Goal: Task Accomplishment & Management: Manage account settings

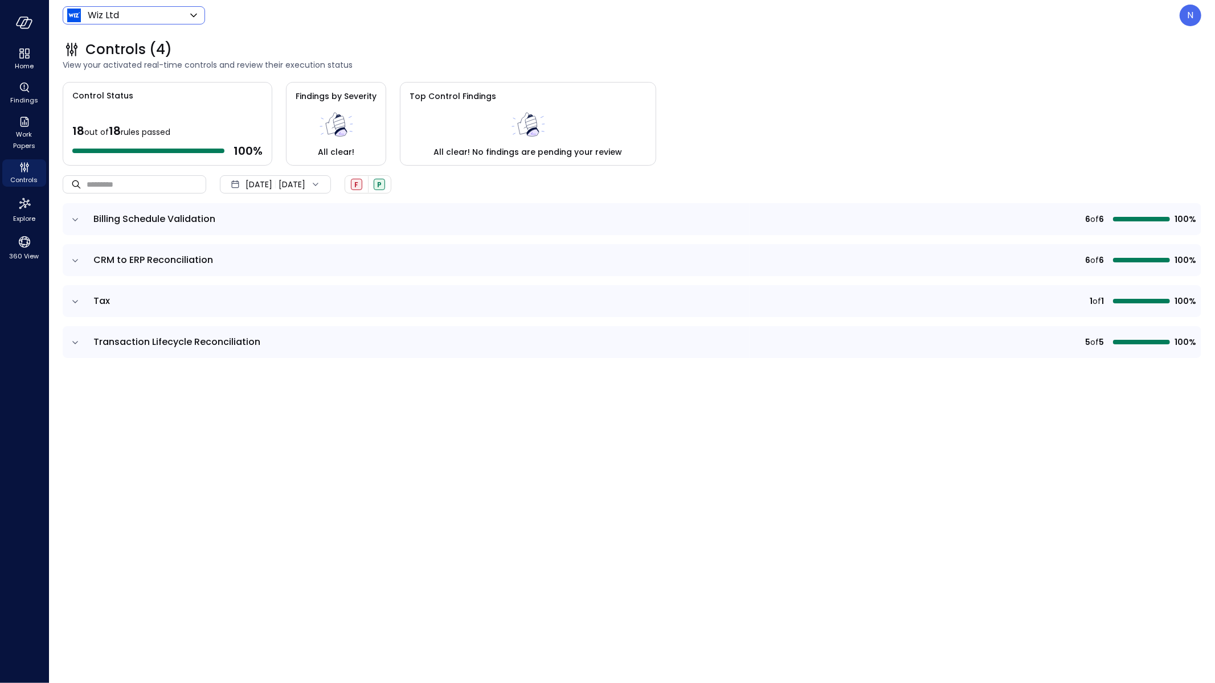
click at [114, 21] on body "Home Findings Work Papers Controls Explore 360 View Wiz Ltd ****** ​ N Controls…" at bounding box center [607, 341] width 1215 height 683
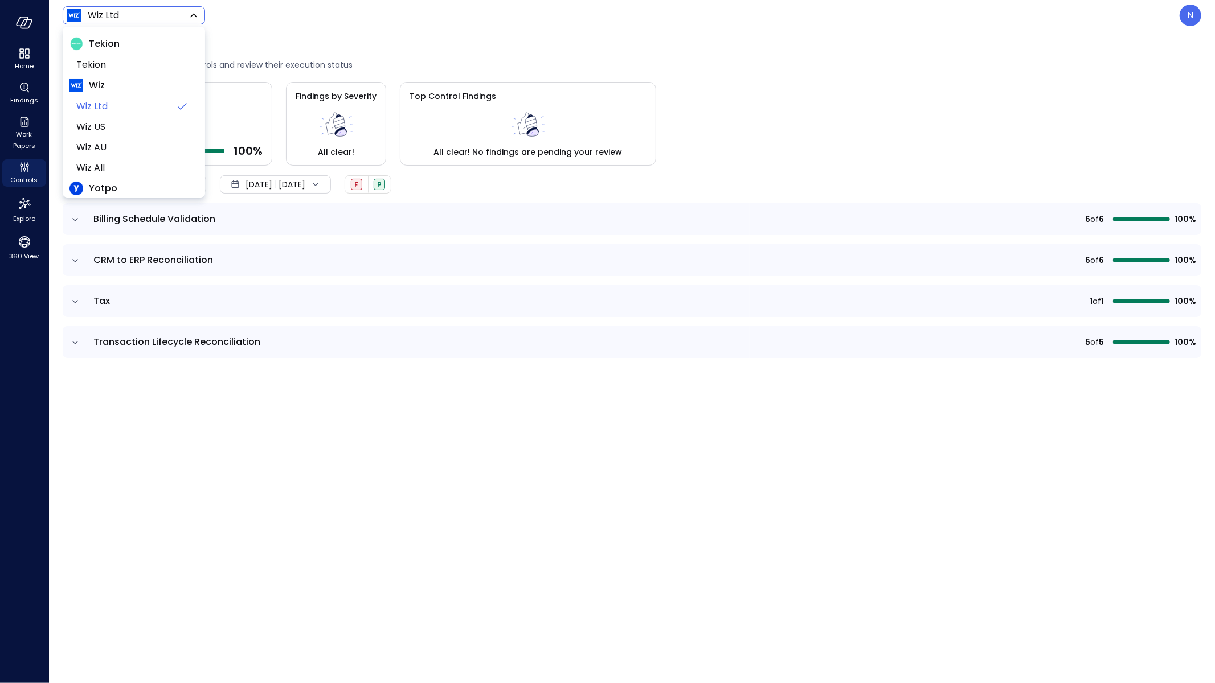
drag, startPoint x: 171, startPoint y: 297, endPoint x: 99, endPoint y: 260, distance: 81.0
click at [171, 296] on div at bounding box center [607, 341] width 1215 height 683
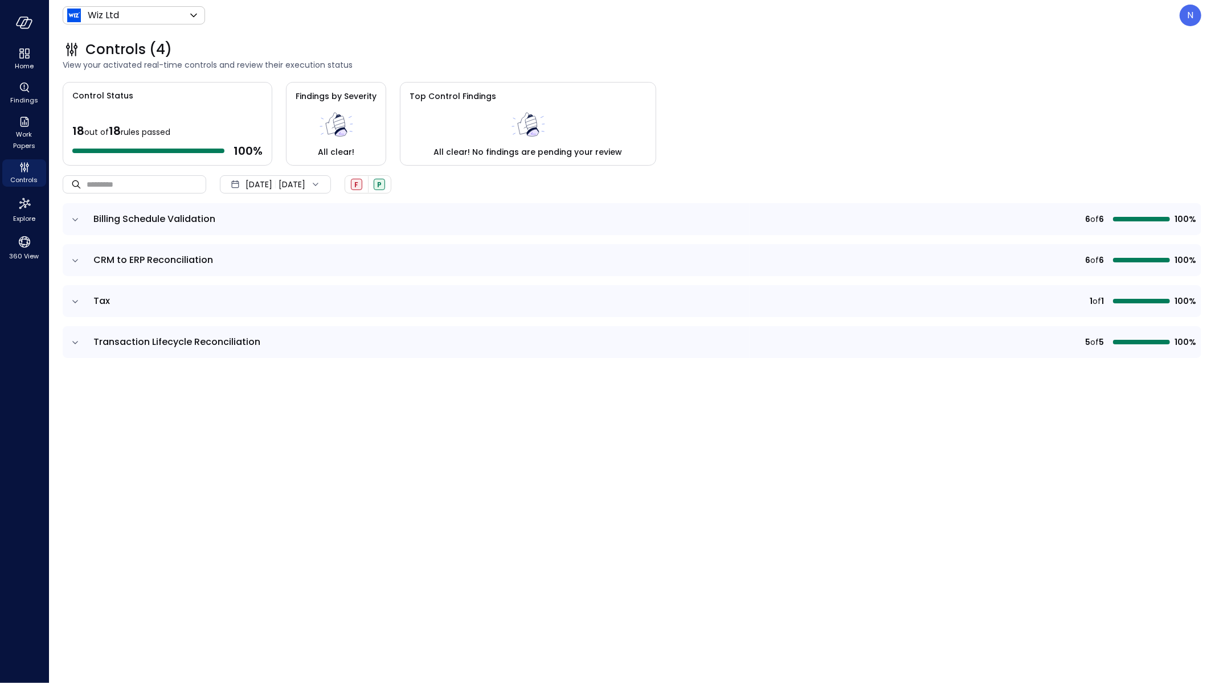
click at [75, 218] on icon "expand row" at bounding box center [74, 219] width 11 height 11
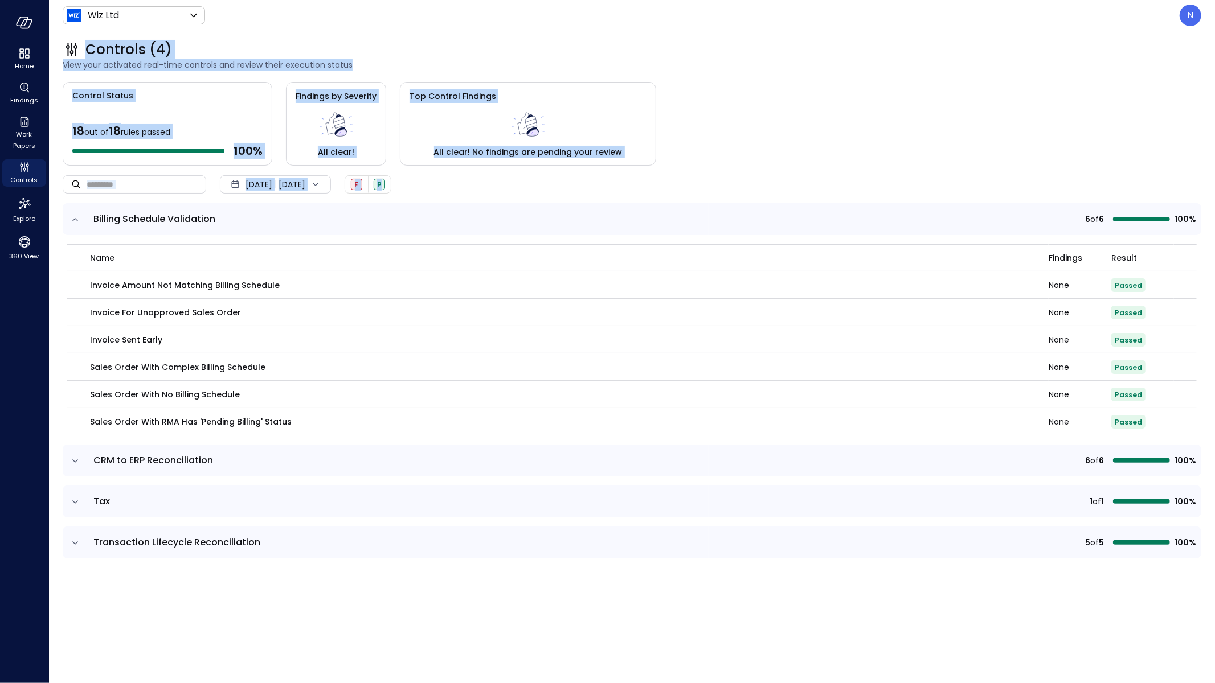
click at [982, 14] on div "Wiz Ltd ****** ​ N" at bounding box center [632, 16] width 1138 height 22
click at [1088, 72] on div "Controls (4) View your activated real-time controls and review their execution …" at bounding box center [625, 56] width 1152 height 50
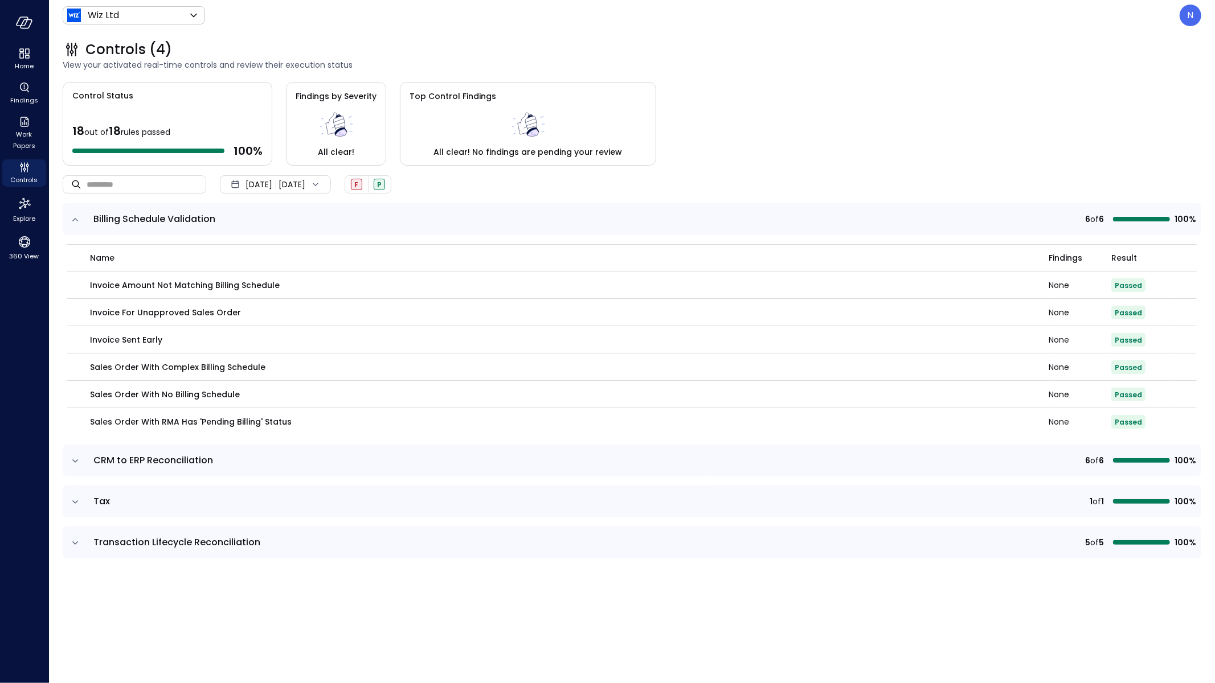
click at [1185, 12] on div "N" at bounding box center [1190, 16] width 22 height 22
click at [1151, 105] on li "Builder" at bounding box center [1143, 109] width 112 height 21
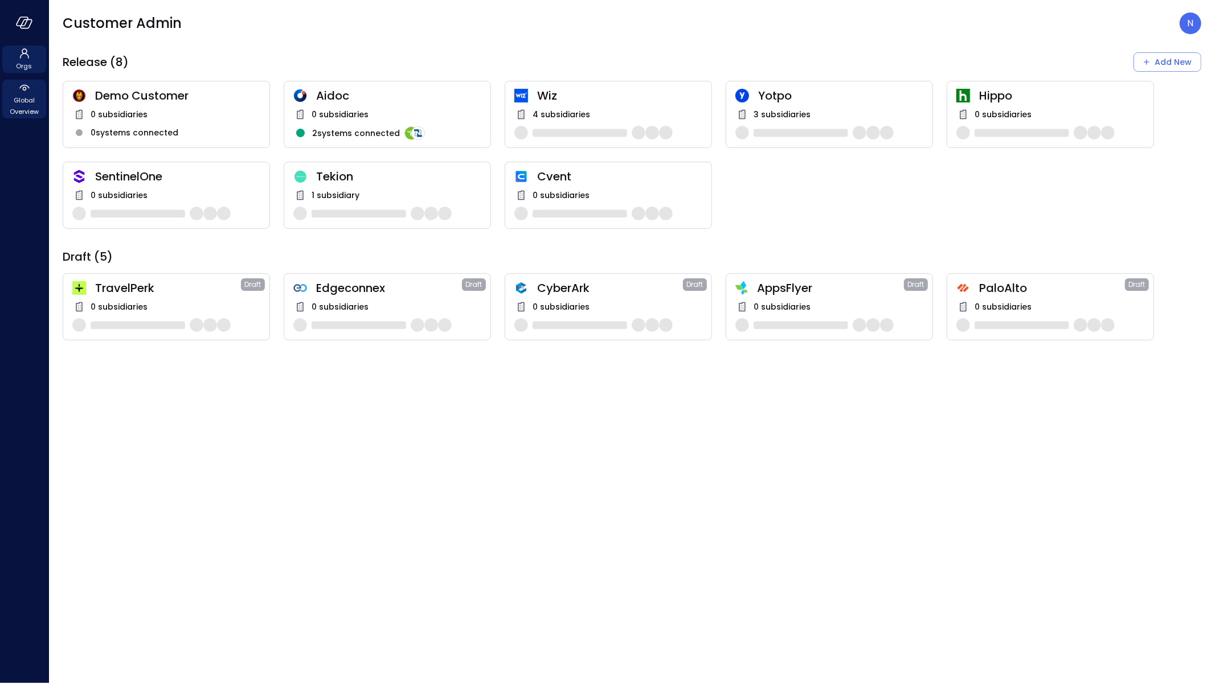
click at [31, 105] on span "Global Overview" at bounding box center [24, 106] width 35 height 23
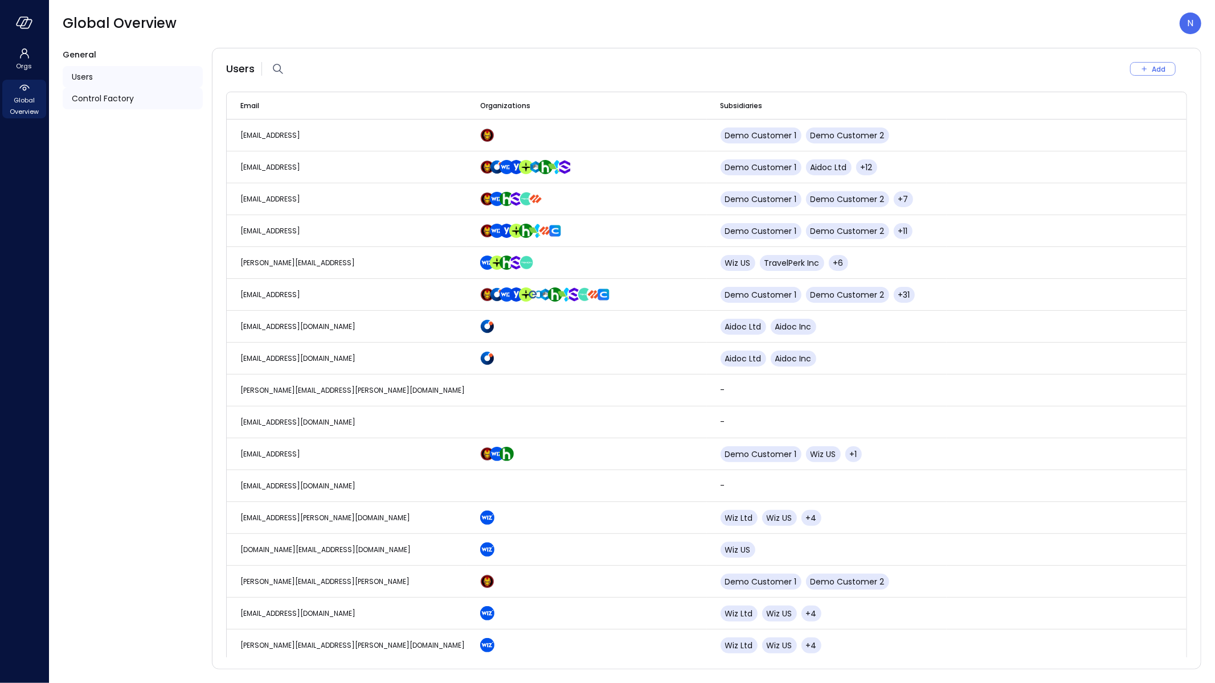
click at [106, 104] on span "Control Factory" at bounding box center [103, 98] width 62 height 13
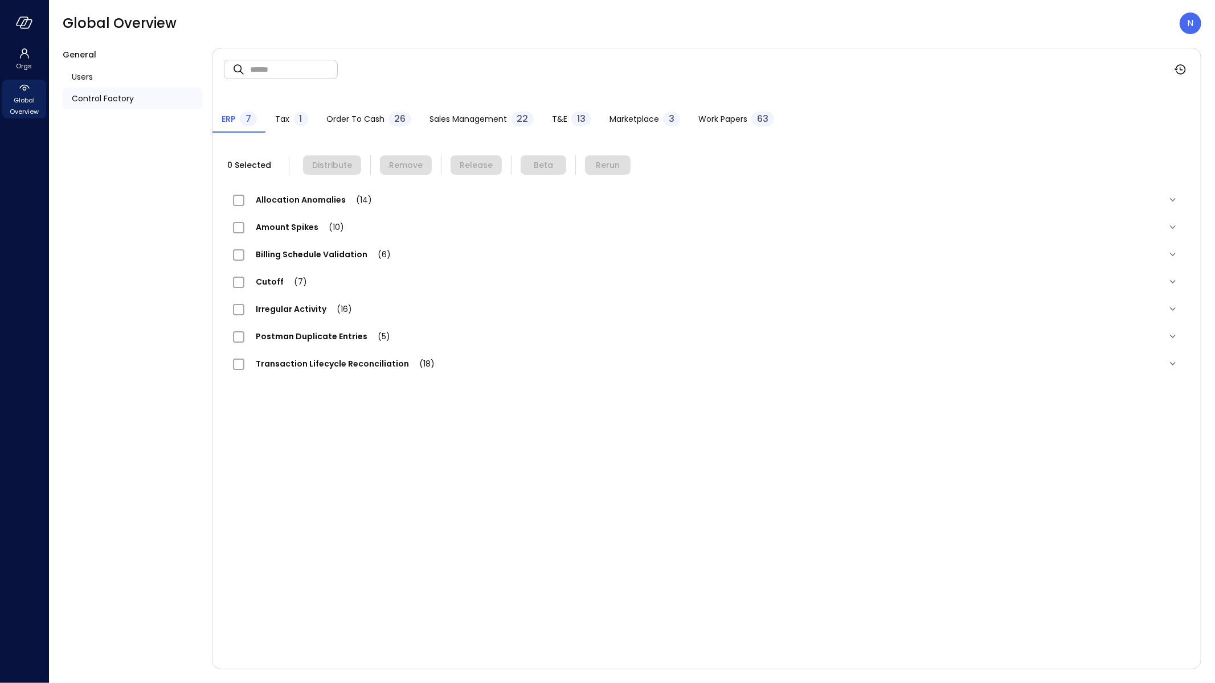
click at [307, 202] on span "Allocation Anomalies (14)" at bounding box center [313, 199] width 139 height 11
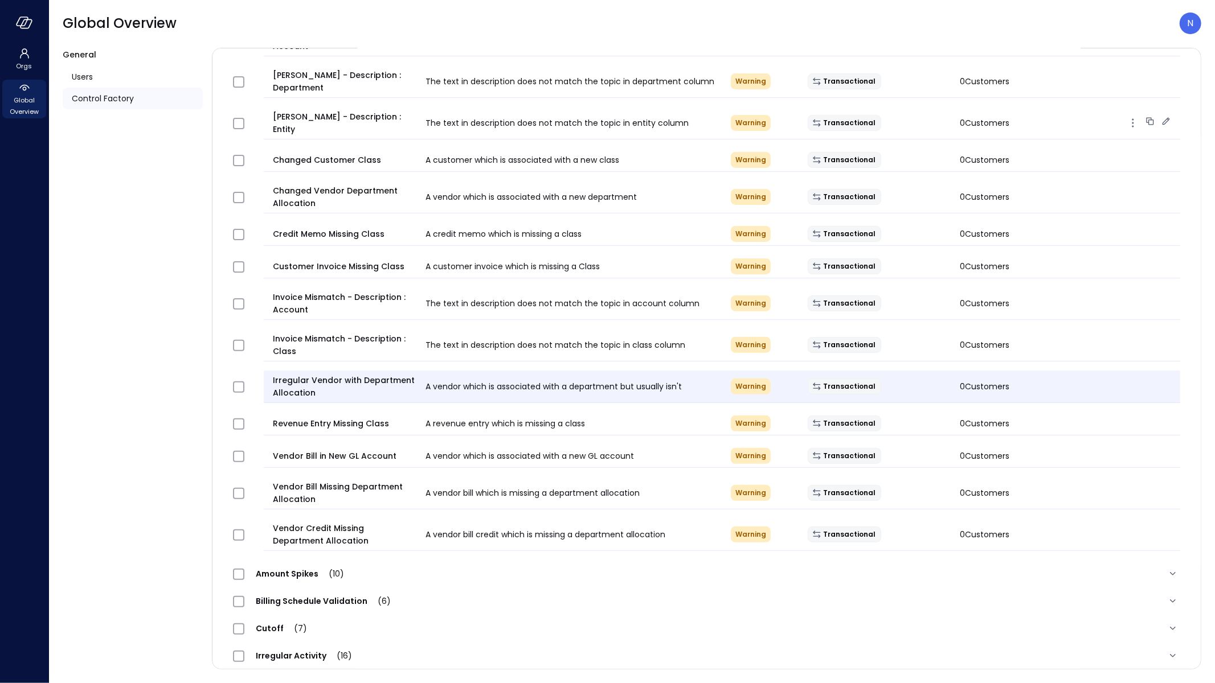
scroll to position [256, 0]
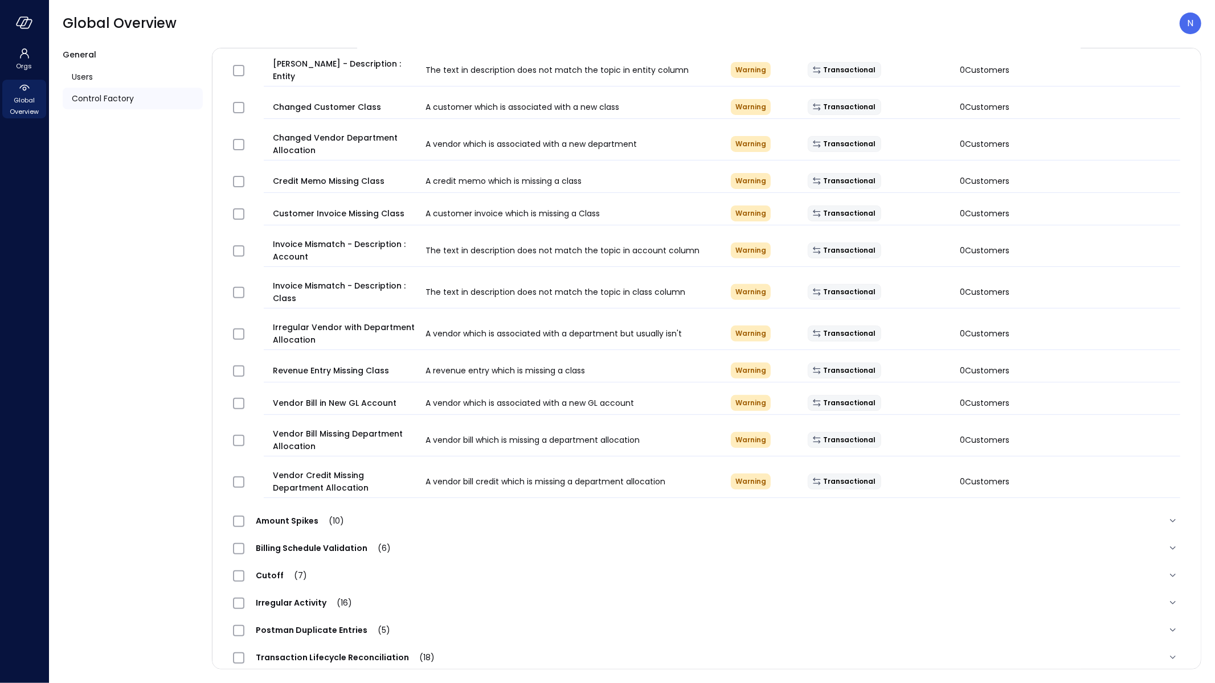
click at [299, 515] on span "Amount Spikes (10)" at bounding box center [299, 520] width 111 height 11
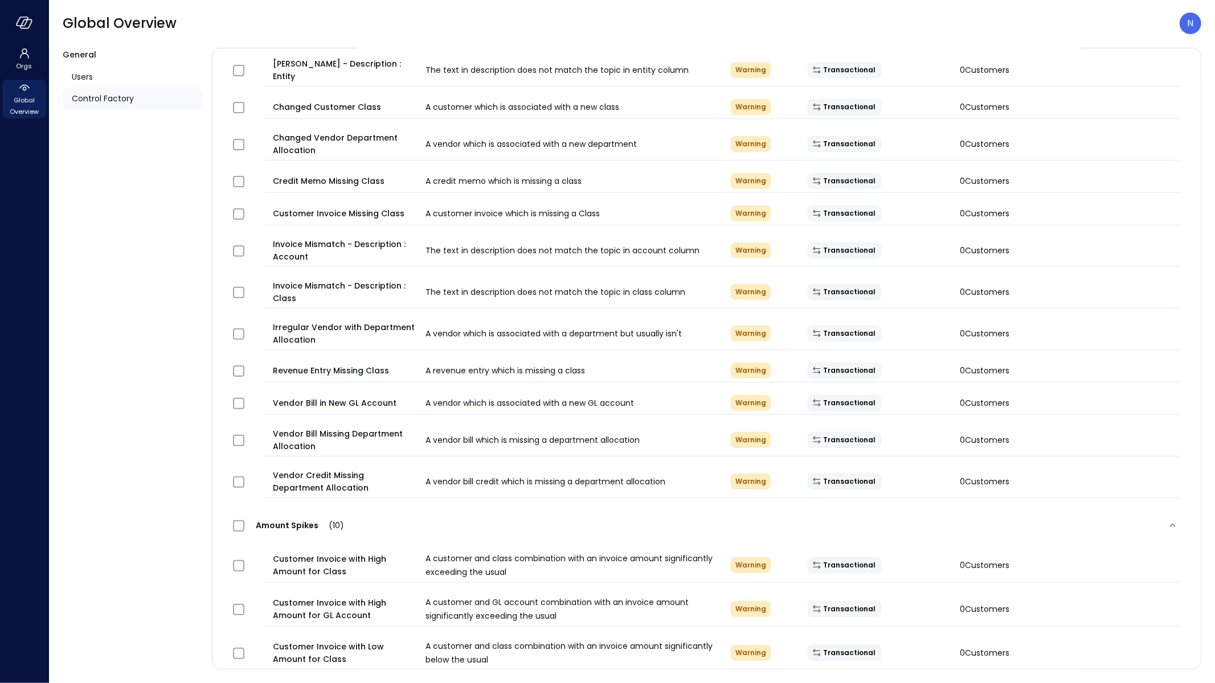
scroll to position [706, 0]
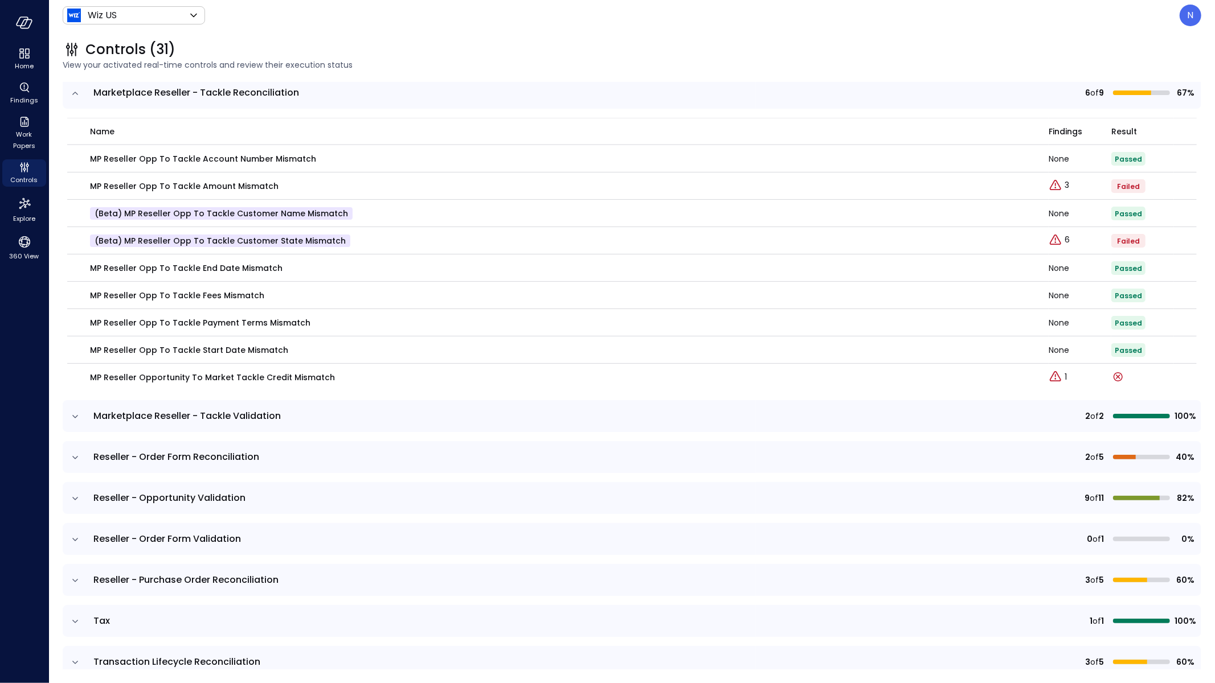
scroll to position [1667, 0]
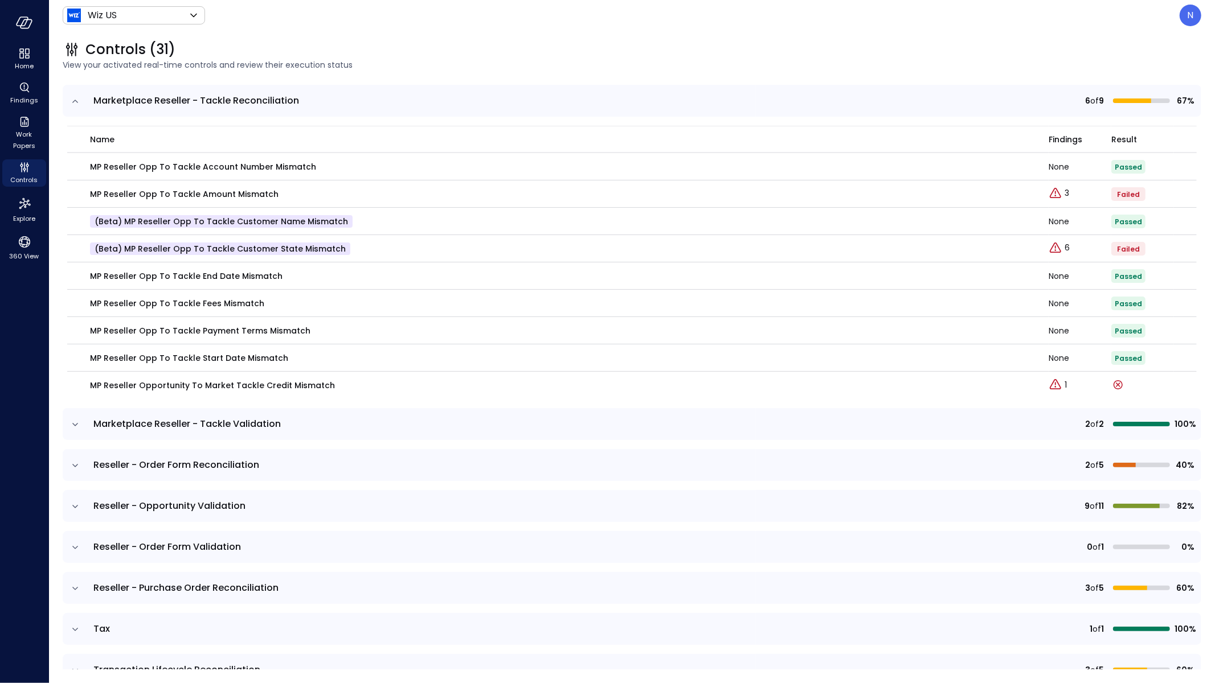
click at [1188, 18] on p "N" at bounding box center [1190, 16] width 6 height 14
click at [1146, 113] on li "Builder" at bounding box center [1143, 109] width 112 height 21
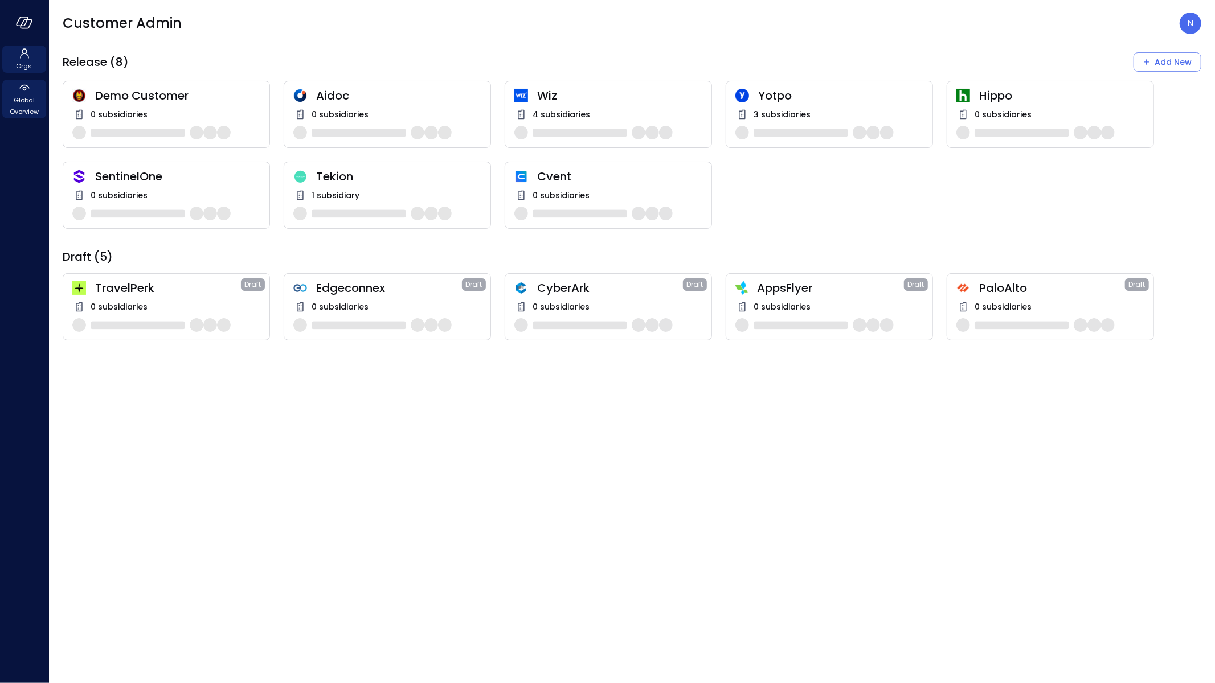
click at [11, 88] on div "Global Overview" at bounding box center [24, 99] width 44 height 39
click at [24, 100] on span "Global Overview" at bounding box center [24, 106] width 35 height 23
click at [35, 109] on span "Global Overview" at bounding box center [24, 106] width 35 height 23
click at [36, 105] on span "Global Overview" at bounding box center [24, 106] width 35 height 23
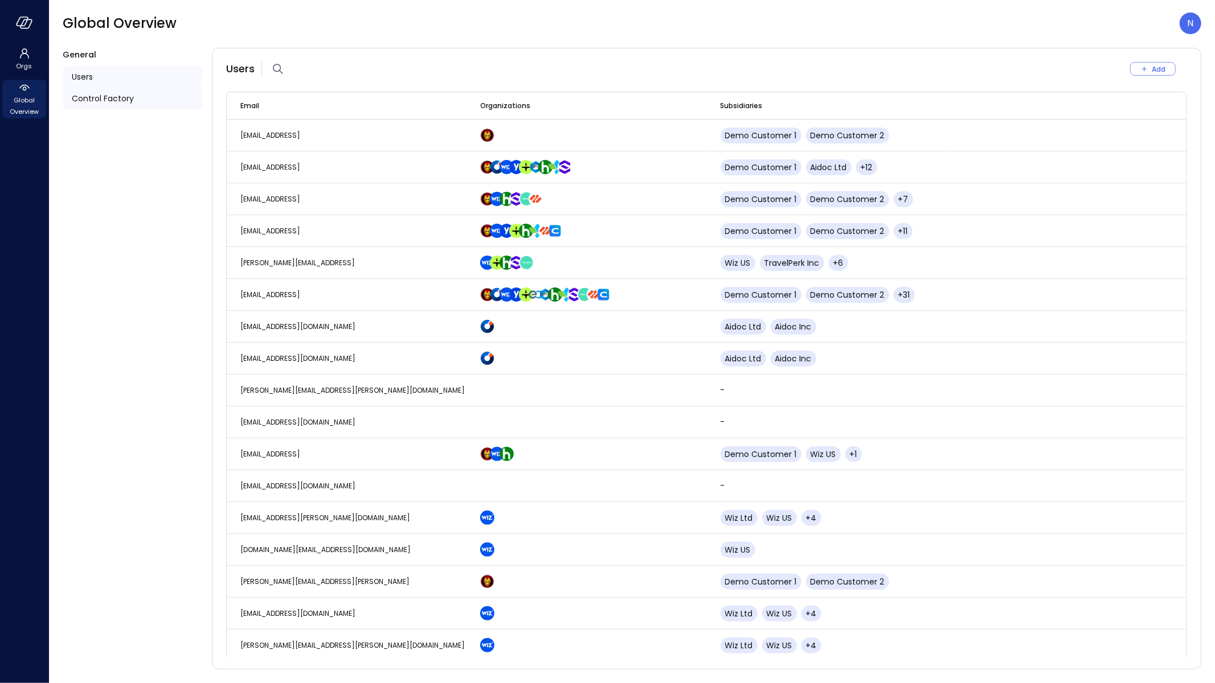
click at [107, 95] on span "Control Factory" at bounding box center [103, 98] width 62 height 13
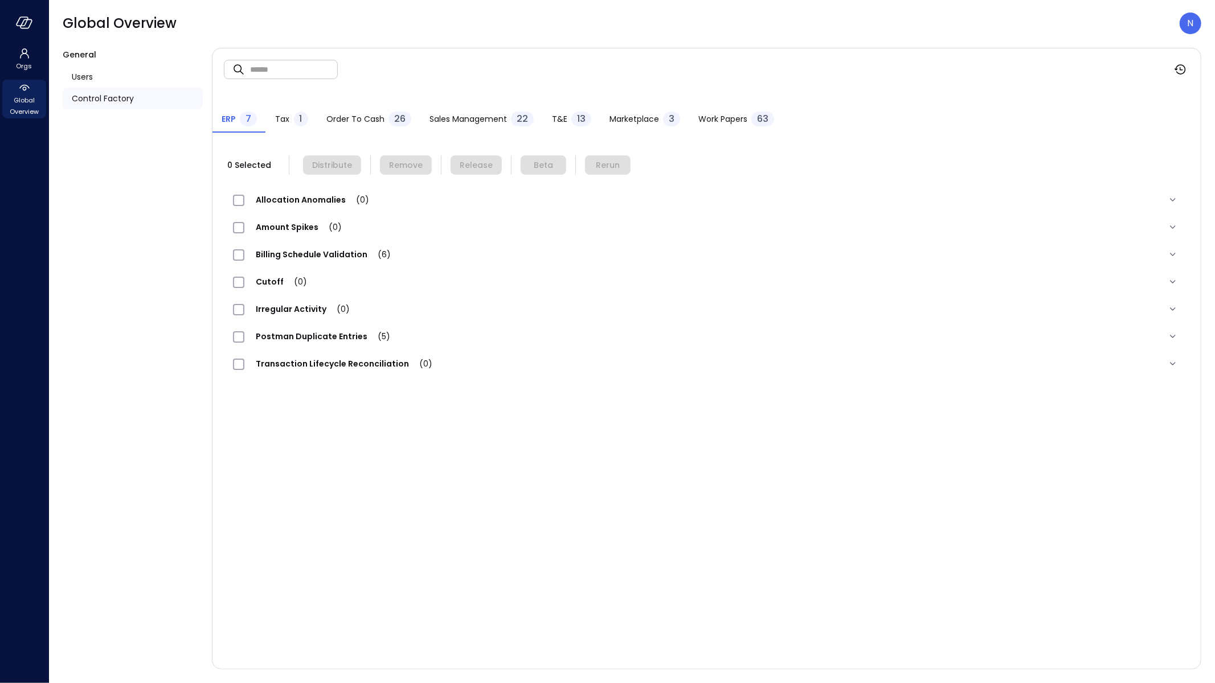
click at [543, 114] on button "T&E 13" at bounding box center [572, 120] width 58 height 25
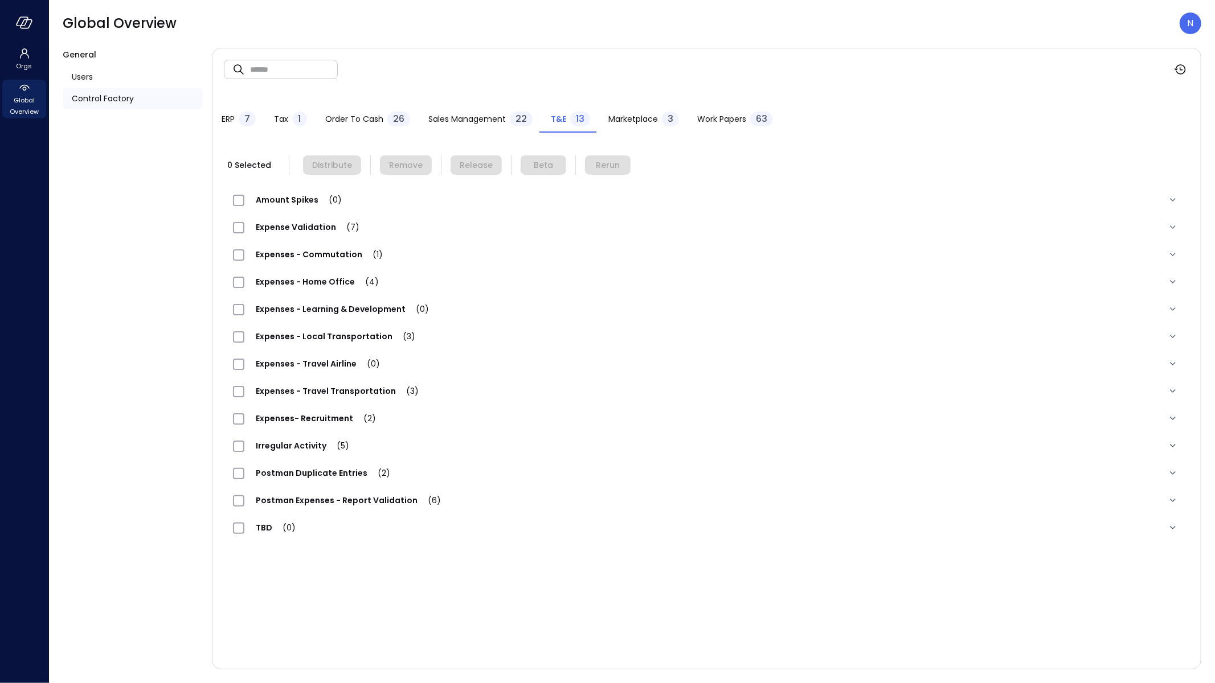
click at [374, 302] on div "Expenses - Learning & Development (0)" at bounding box center [336, 309] width 207 height 14
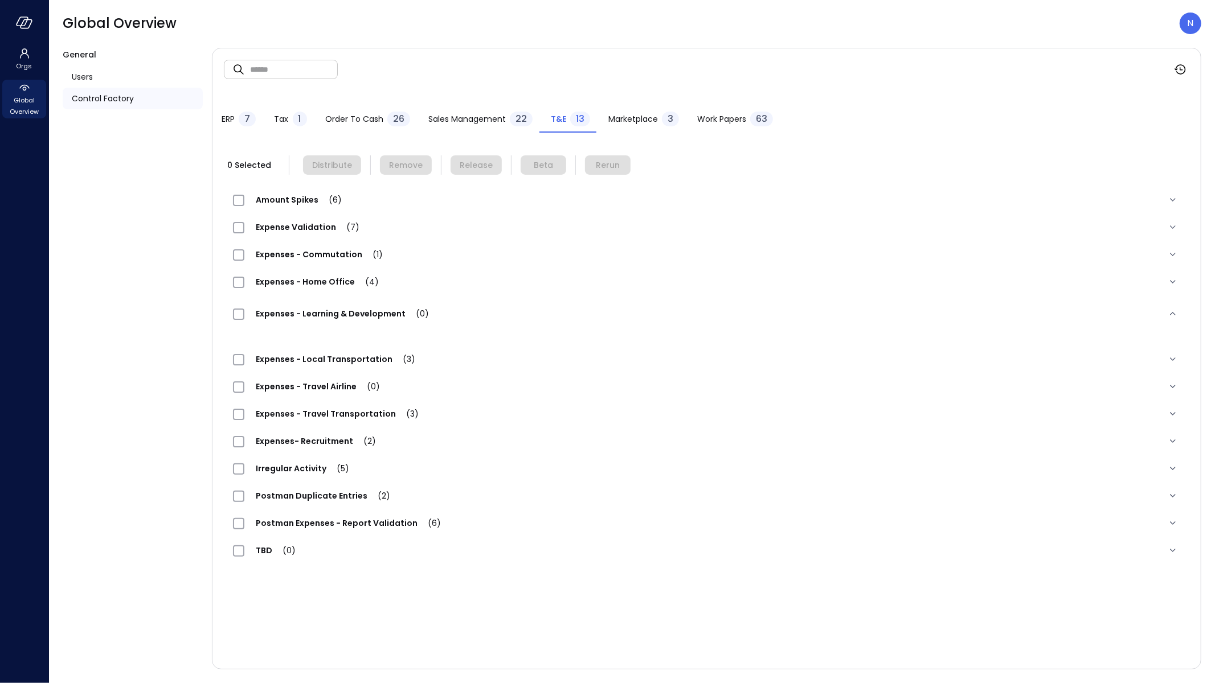
click at [355, 310] on span "Expenses - Learning & Development (0)" at bounding box center [342, 313] width 196 height 11
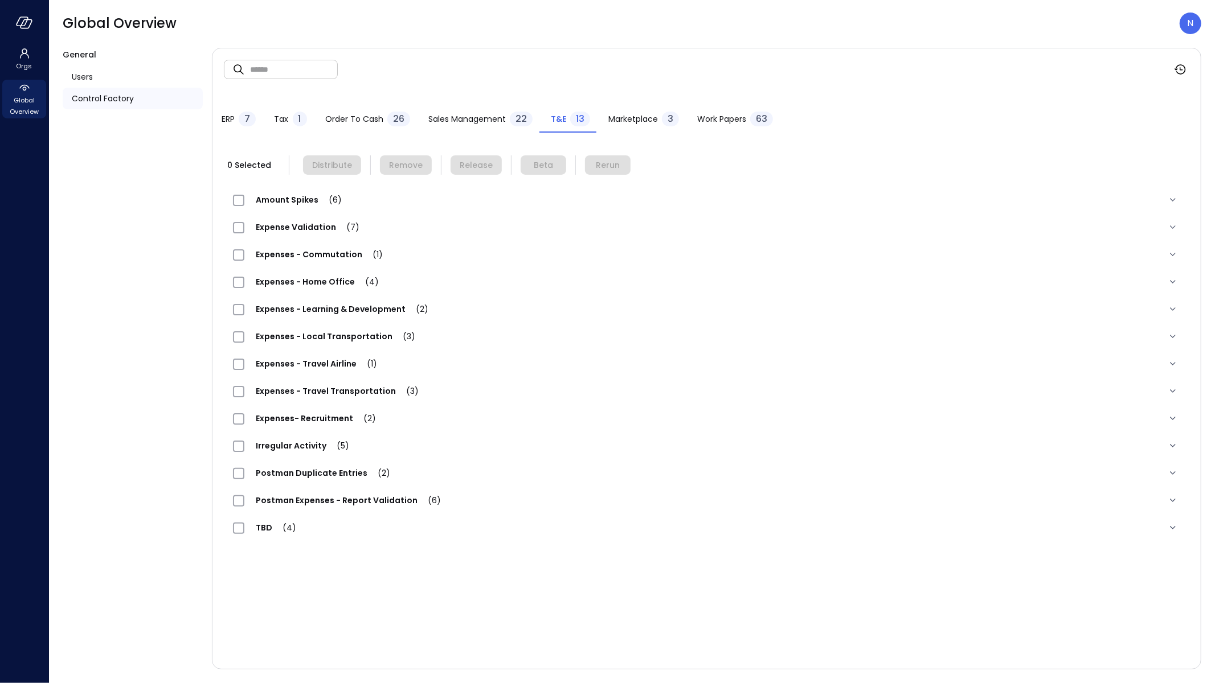
click at [337, 281] on span "Expenses - Home Office (4)" at bounding box center [317, 281] width 146 height 11
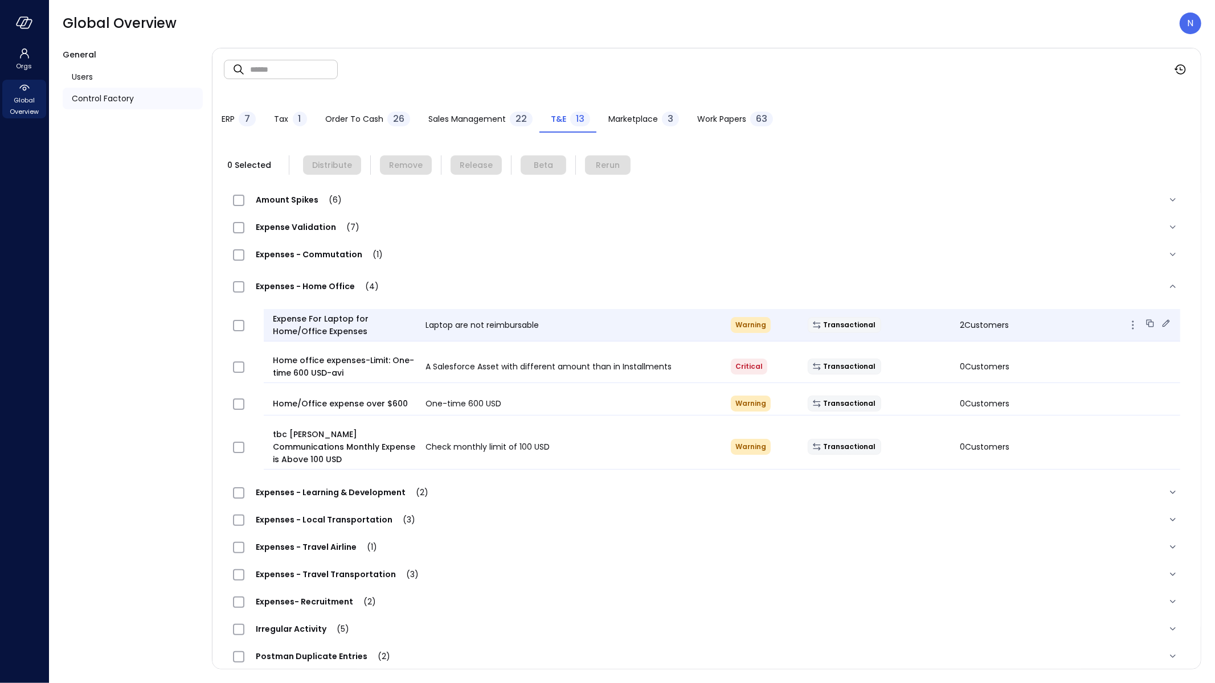
click at [1162, 321] on icon at bounding box center [1165, 322] width 7 height 7
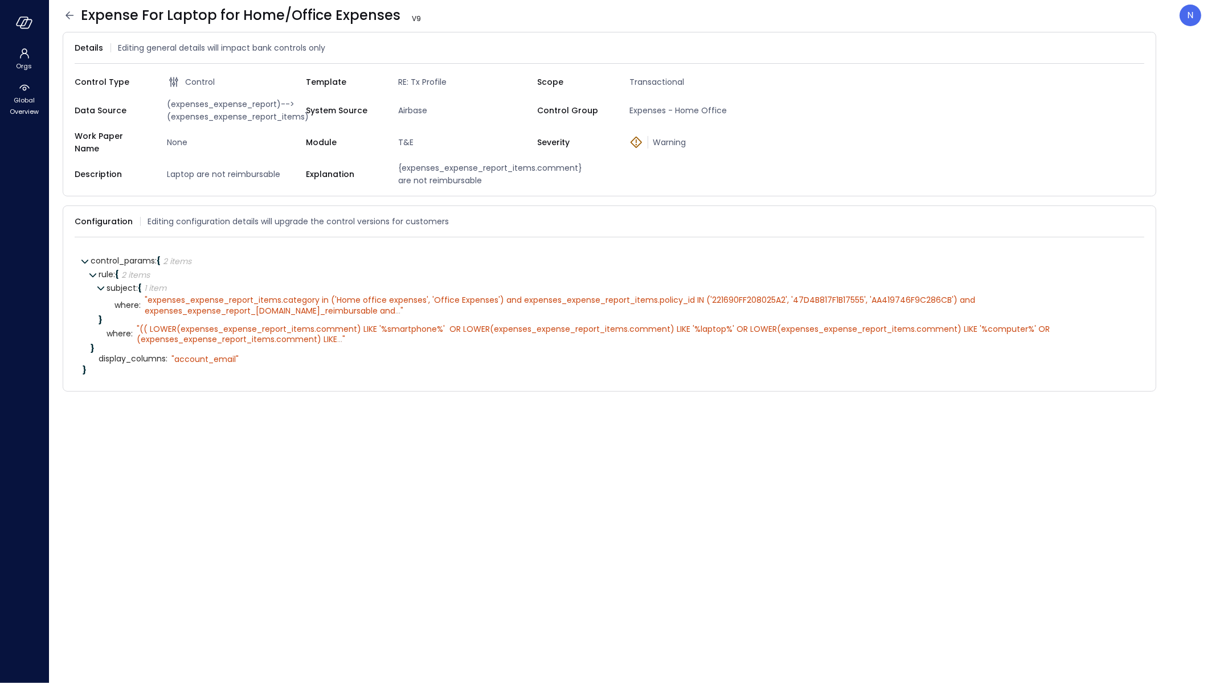
click at [70, 16] on icon at bounding box center [70, 16] width 14 height 14
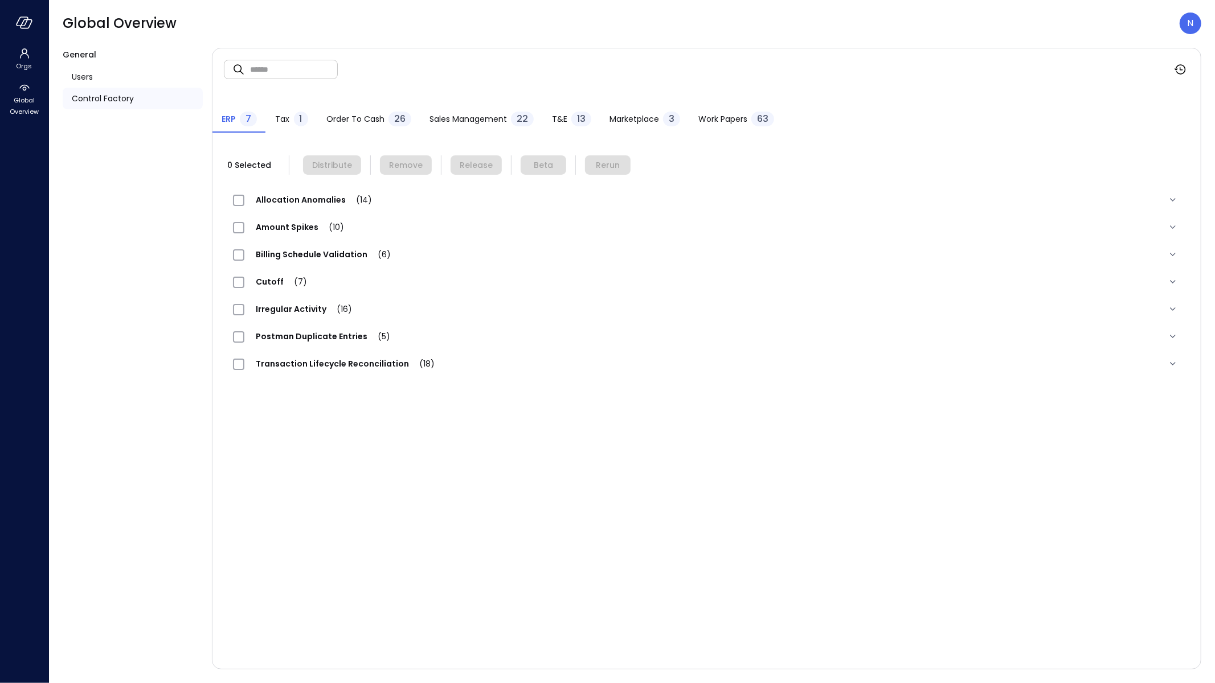
click at [36, 28] on div at bounding box center [24, 23] width 48 height 46
click at [25, 25] on icon "button" at bounding box center [24, 23] width 17 height 13
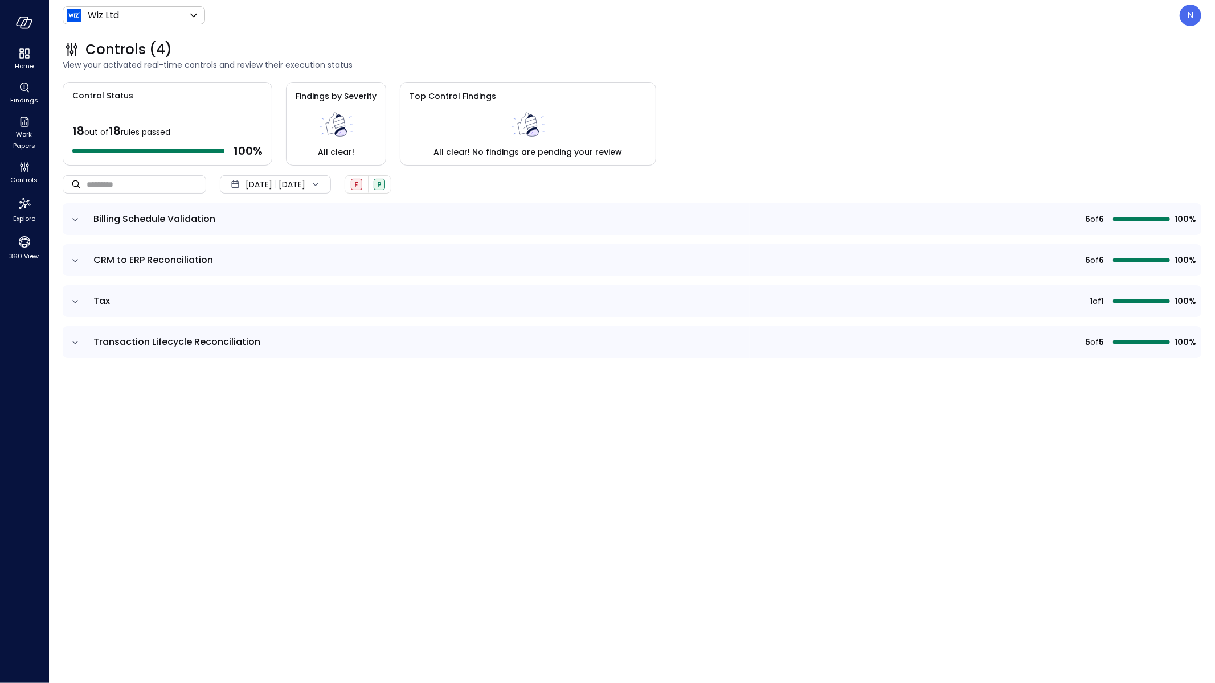
click at [126, 28] on header "Wiz Ltd ****** ​ N" at bounding box center [632, 15] width 1166 height 31
click at [130, 21] on body "Home Findings Work Papers Controls Explore 360 View Wiz Ltd ****** ​ N Controls…" at bounding box center [607, 341] width 1215 height 683
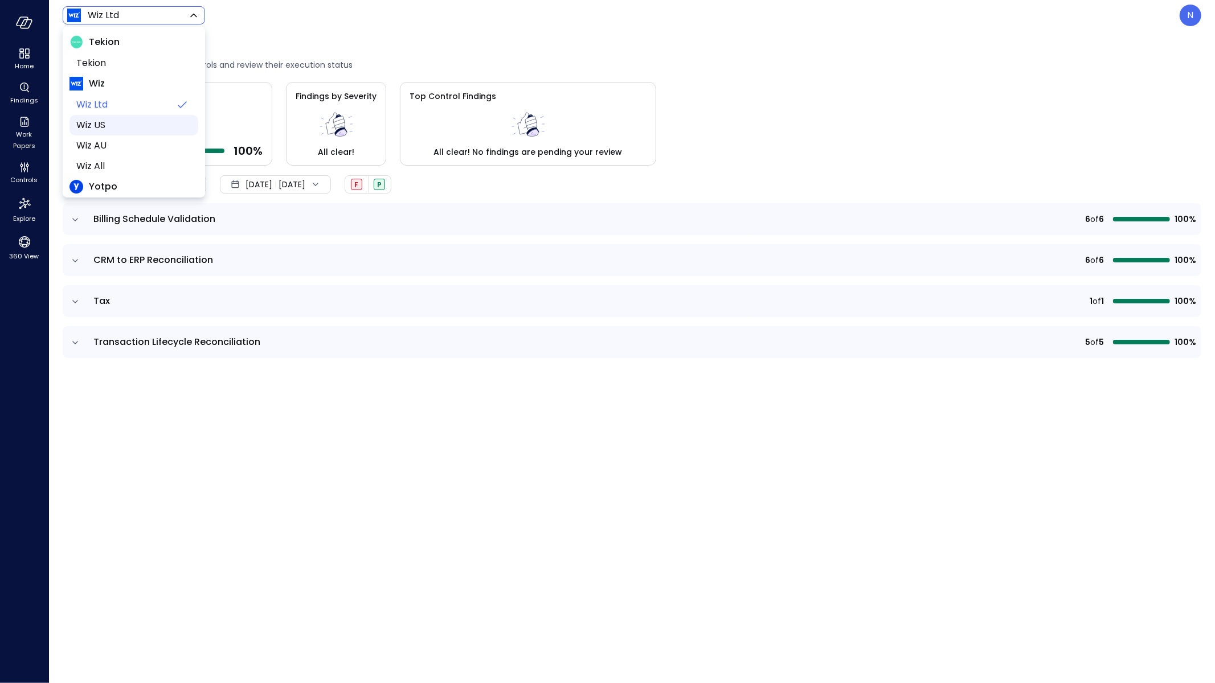
scroll to position [2, 0]
click at [132, 124] on span "Wiz US" at bounding box center [132, 125] width 113 height 14
type input "******"
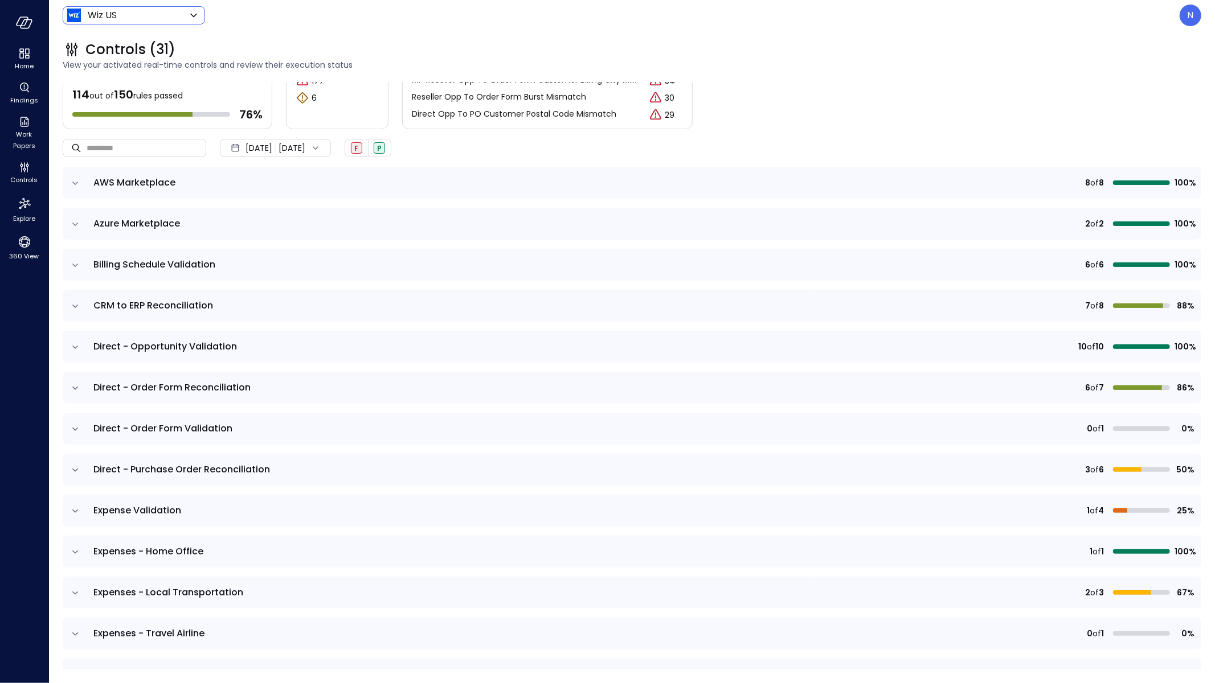
scroll to position [100, 0]
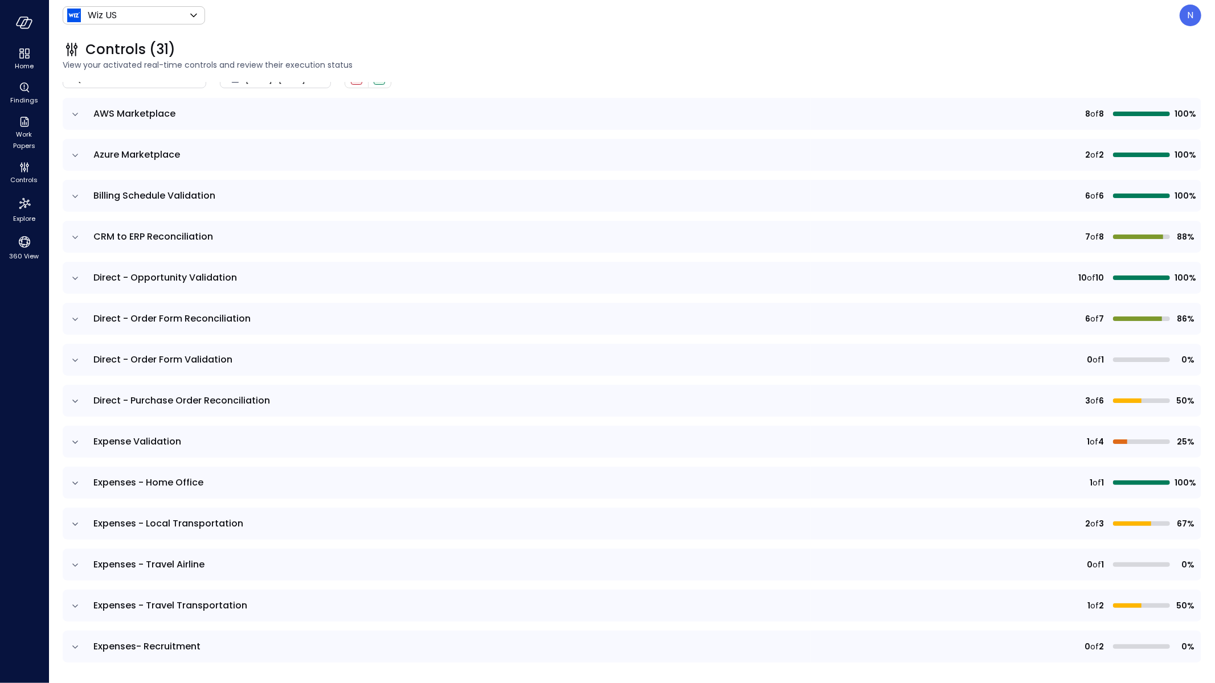
click at [71, 482] on icon "expand row" at bounding box center [74, 483] width 11 height 11
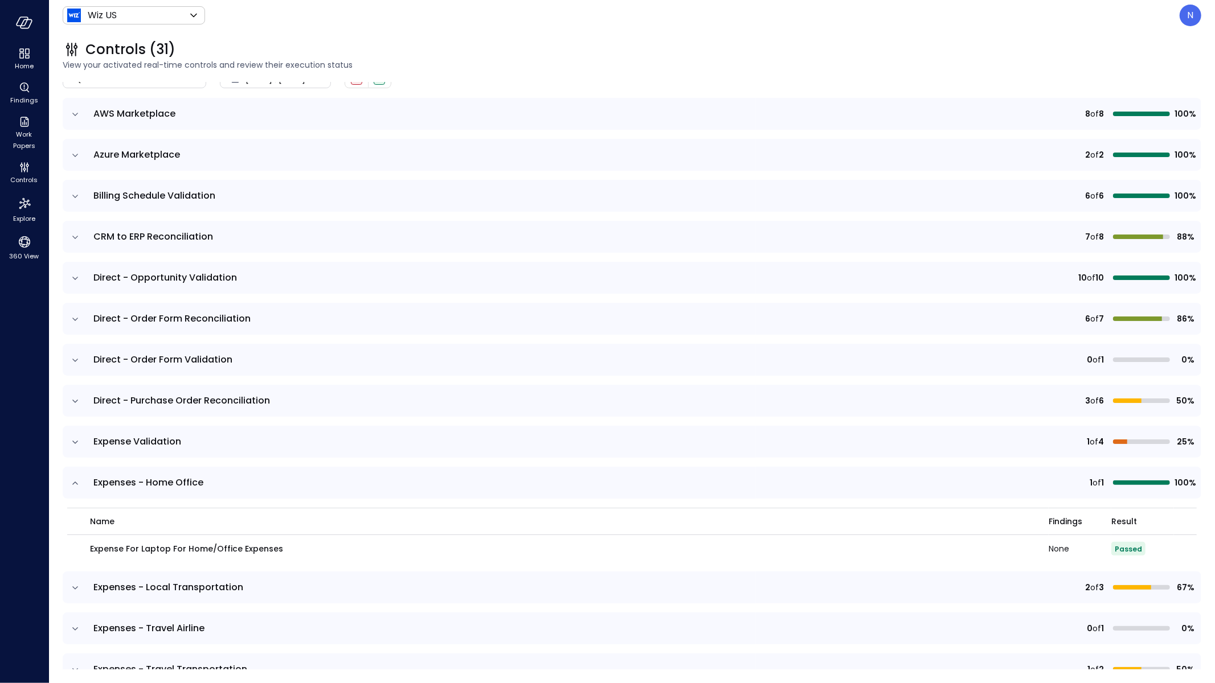
click at [75, 440] on icon "expand row" at bounding box center [74, 442] width 11 height 11
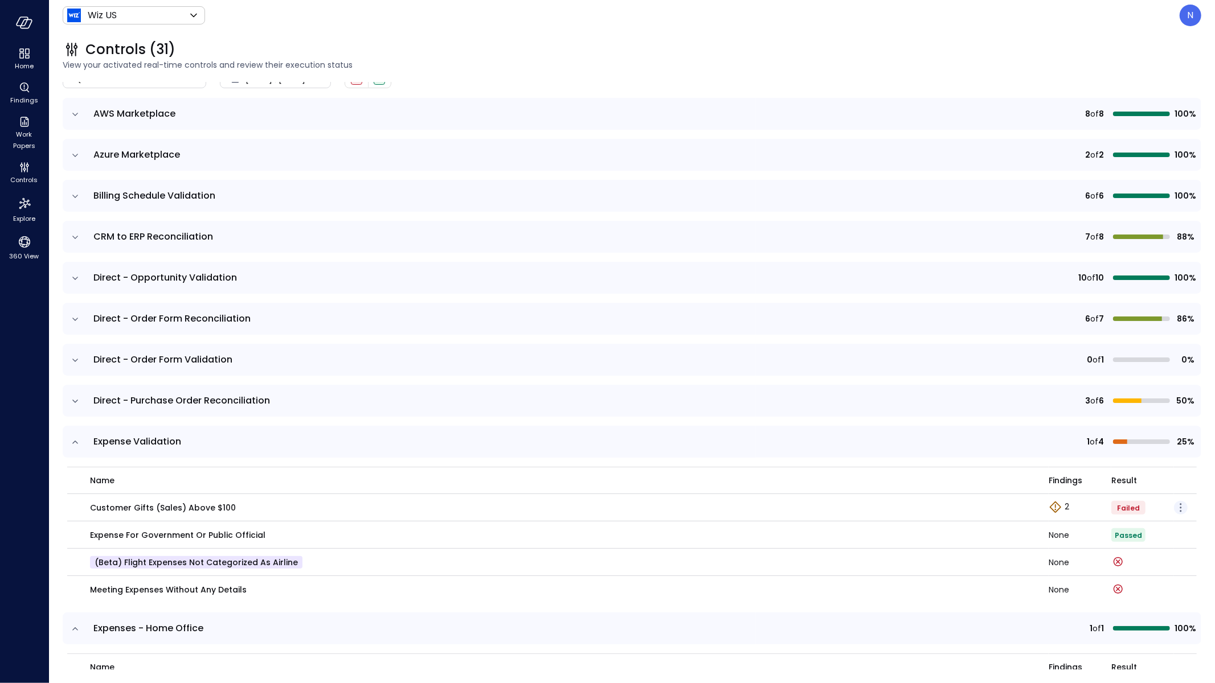
click at [1180, 503] on icon "button" at bounding box center [1181, 504] width 2 height 2
click at [1159, 521] on p "Edit control" at bounding box center [1139, 523] width 45 height 11
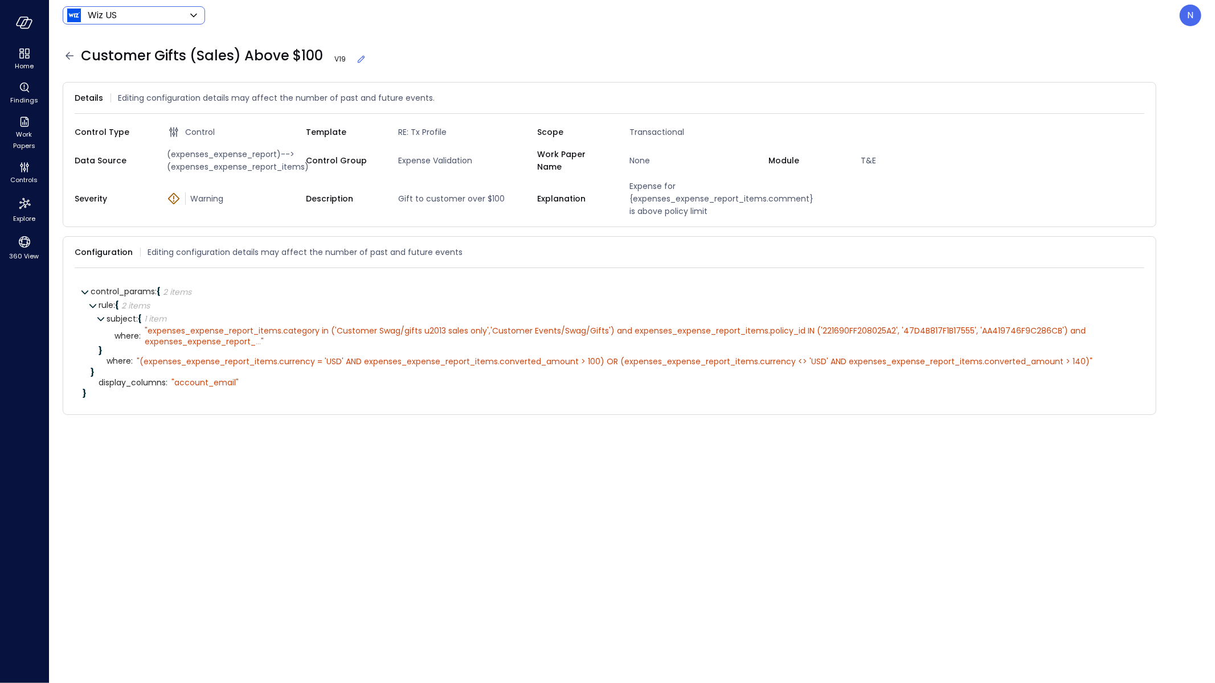
click at [155, 15] on body "Home Findings Work Papers Controls Explore 360 View Wiz US ****** ​ N Customer …" at bounding box center [607, 341] width 1215 height 683
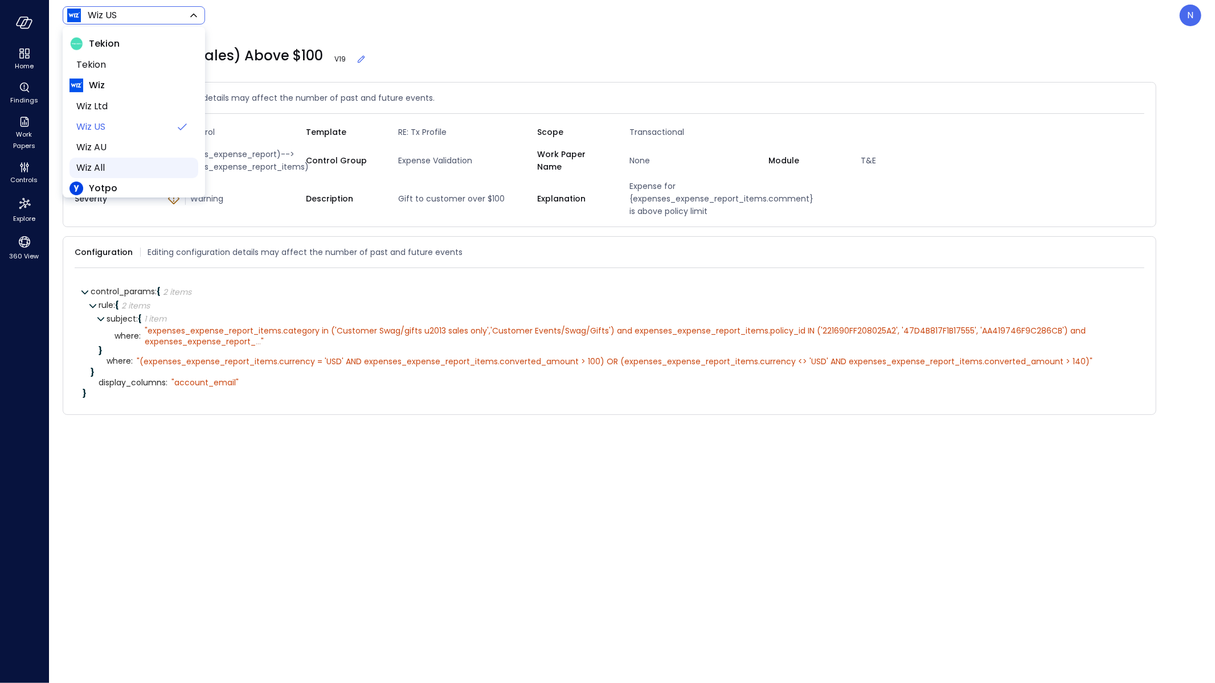
click at [124, 164] on span "Wiz All" at bounding box center [132, 168] width 113 height 14
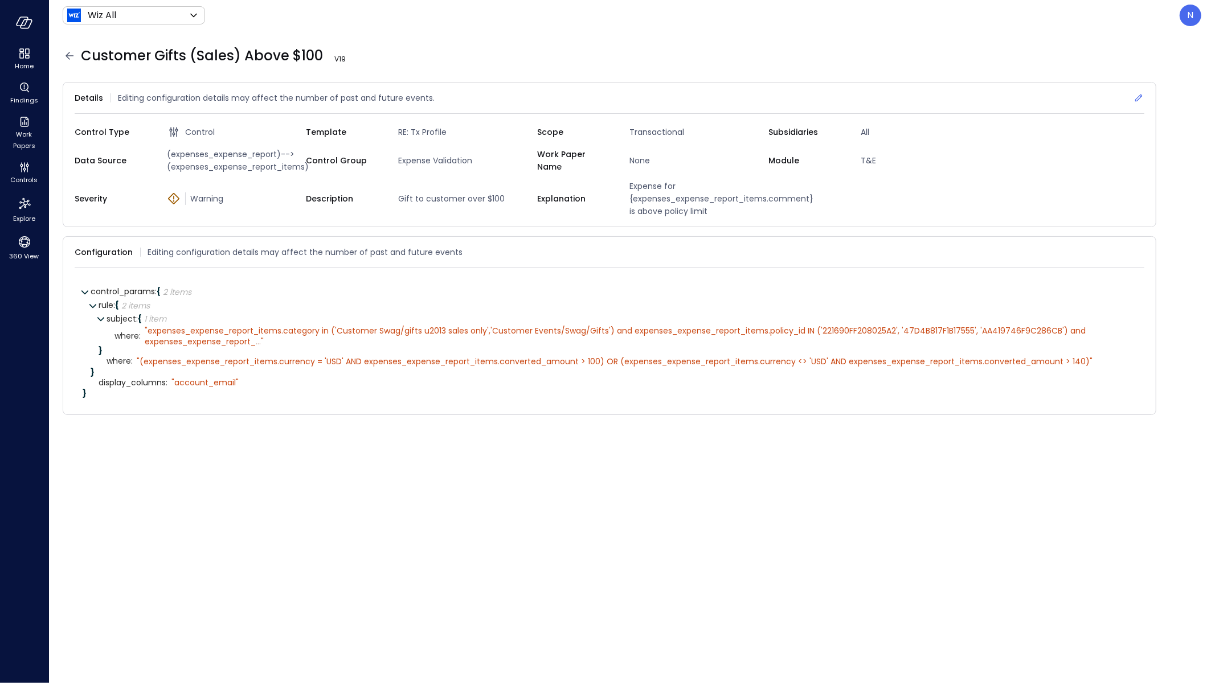
click at [1133, 100] on icon at bounding box center [1138, 97] width 11 height 11
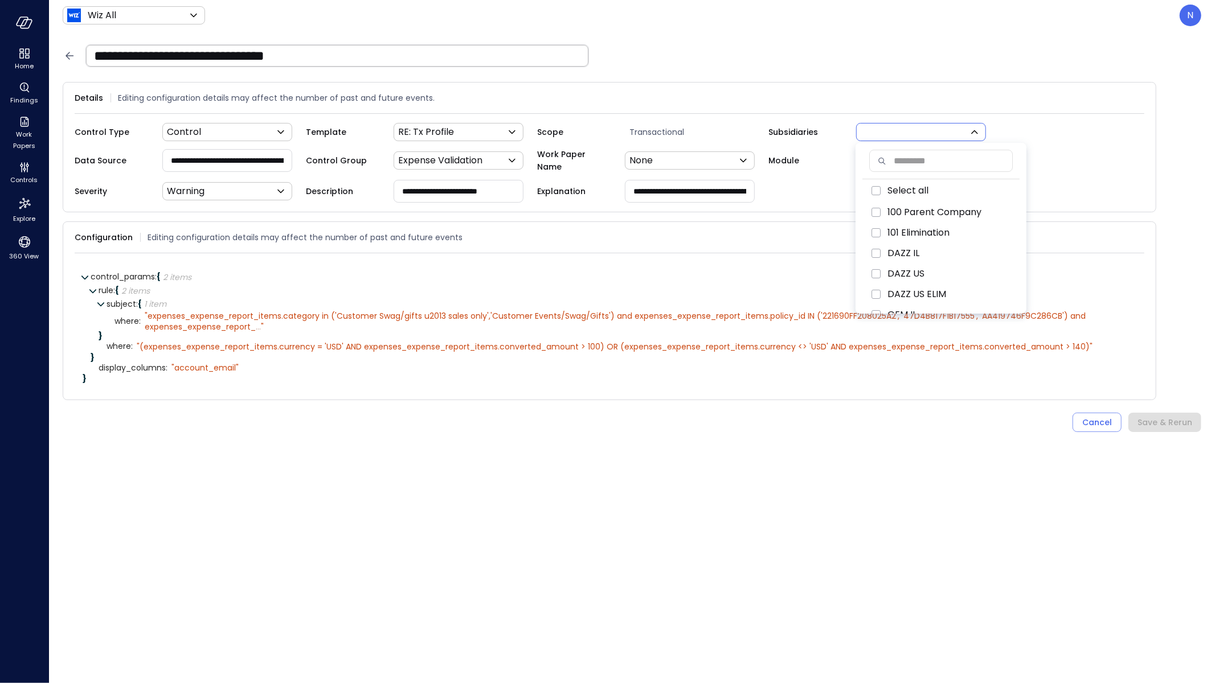
click at [933, 131] on body "**********" at bounding box center [607, 341] width 1215 height 683
click at [1009, 82] on div at bounding box center [607, 341] width 1215 height 683
click at [63, 59] on icon at bounding box center [70, 56] width 14 height 14
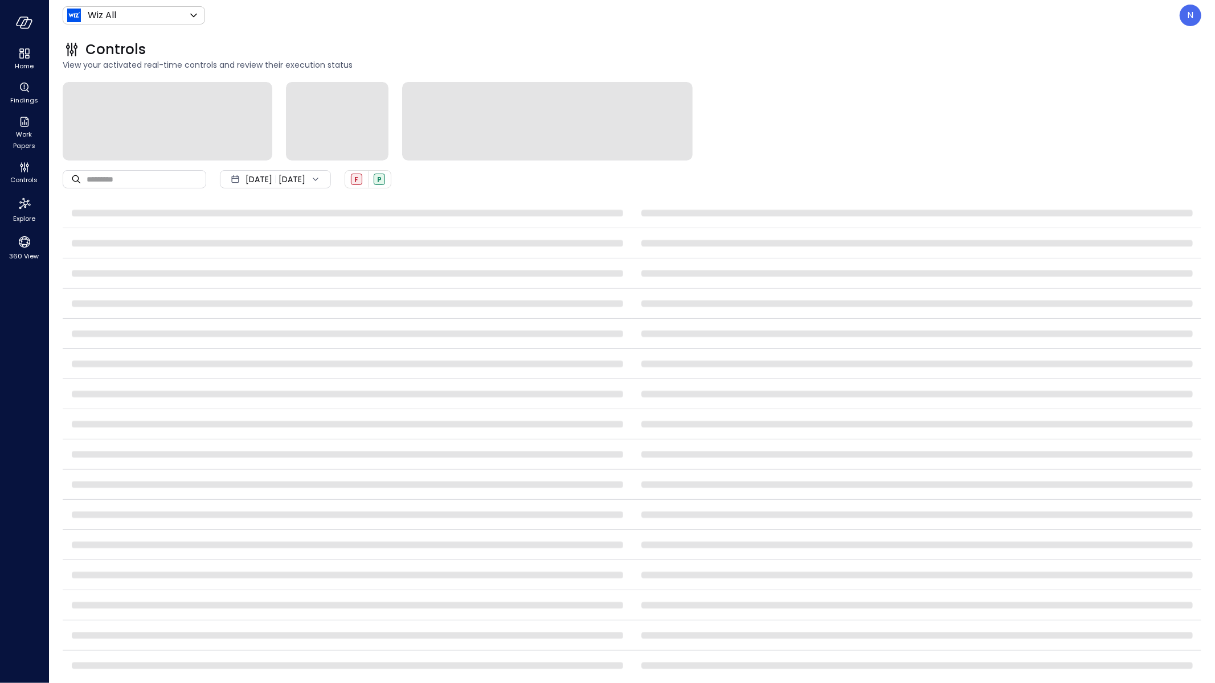
click at [65, 56] on icon at bounding box center [72, 49] width 18 height 18
